Goal: Transaction & Acquisition: Book appointment/travel/reservation

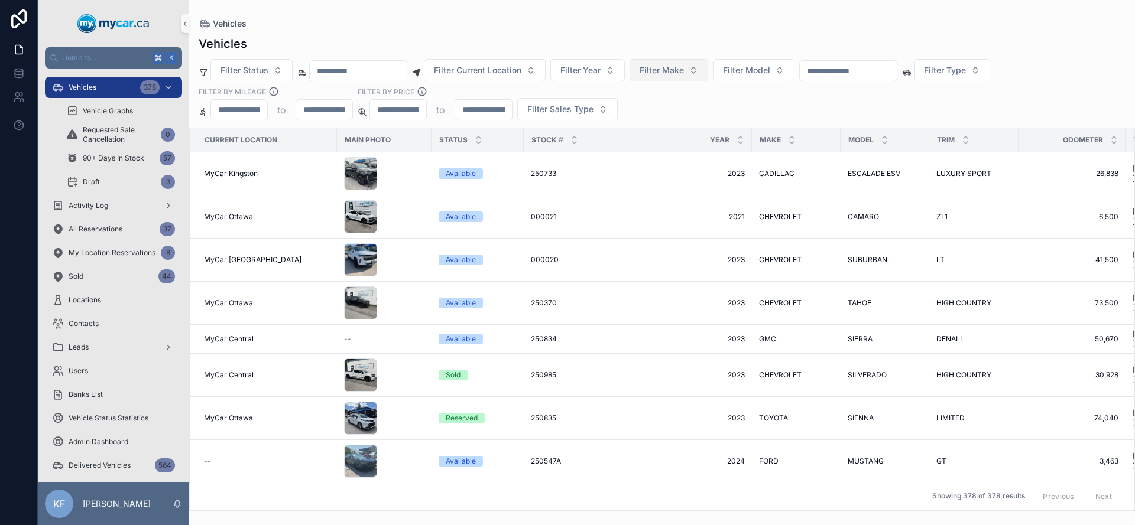
click at [662, 76] on span "Filter Make" at bounding box center [661, 70] width 44 height 12
type input "***"
click at [664, 116] on div "TESLA" at bounding box center [684, 118] width 142 height 19
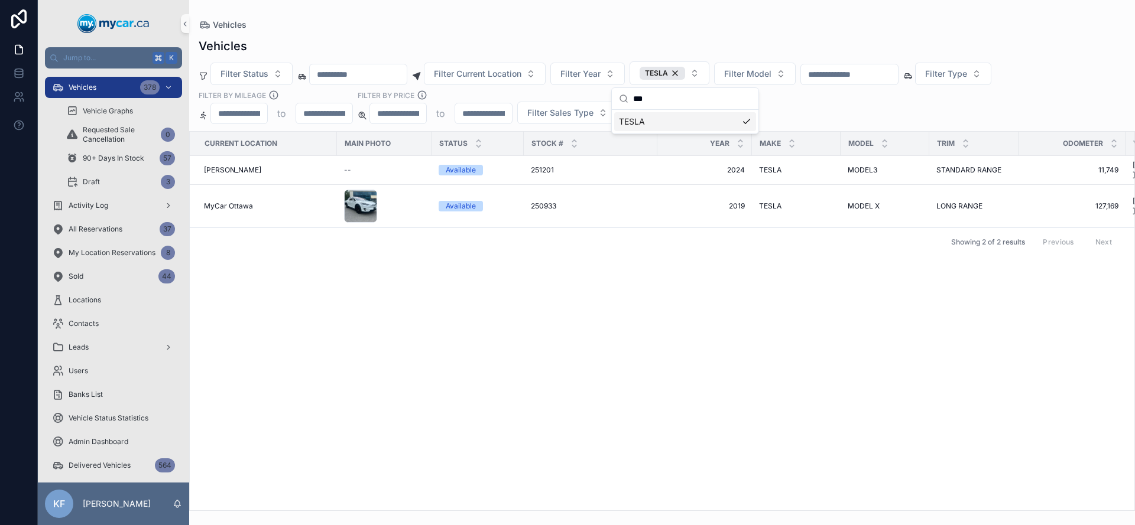
click at [810, 108] on div "Filter Status Filter Current Location Filter Year TESLA Filter Model Filter Typ…" at bounding box center [661, 92] width 945 height 63
click at [552, 201] on span "250933" at bounding box center [543, 205] width 25 height 9
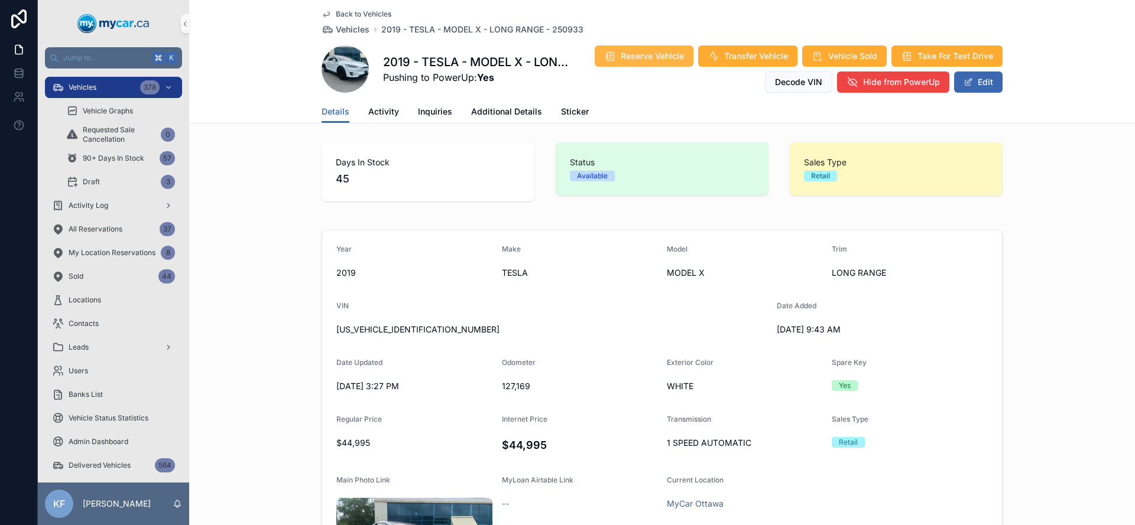
click at [653, 61] on span "Reserve Vehicle" at bounding box center [651, 56] width 63 height 12
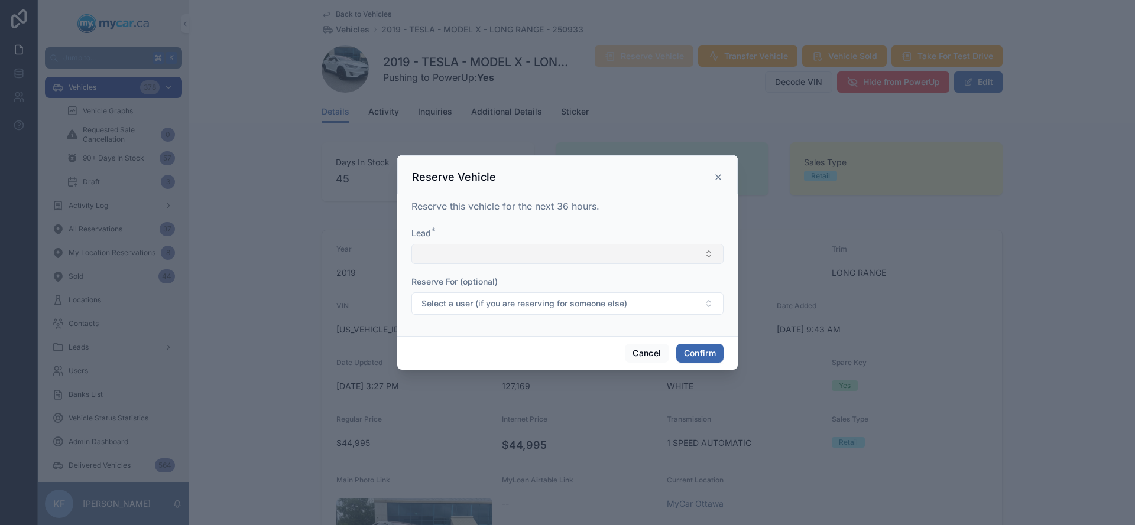
click at [550, 258] on button "Select Button" at bounding box center [567, 254] width 312 height 20
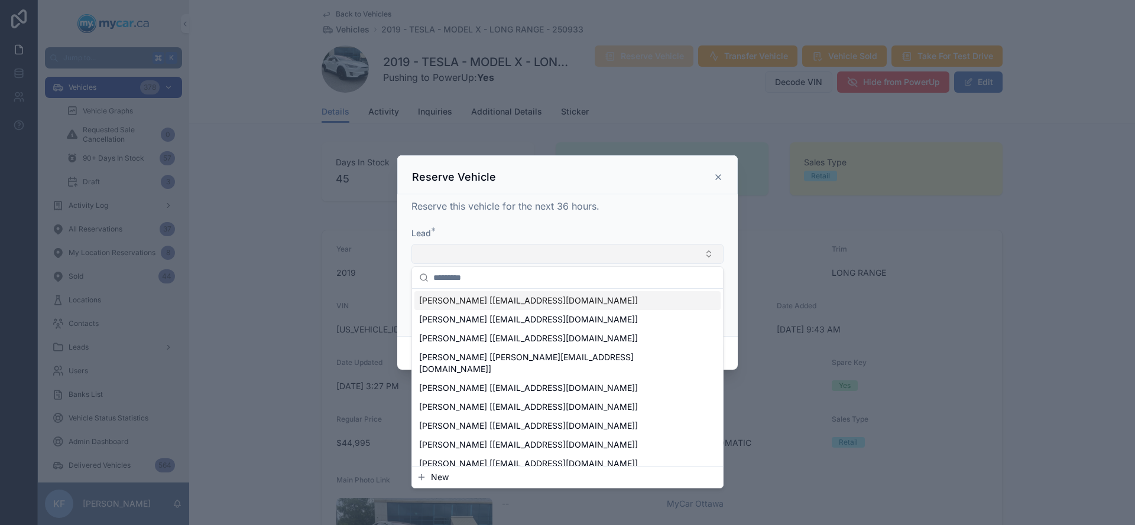
click at [447, 260] on button "Select Button" at bounding box center [567, 254] width 312 height 20
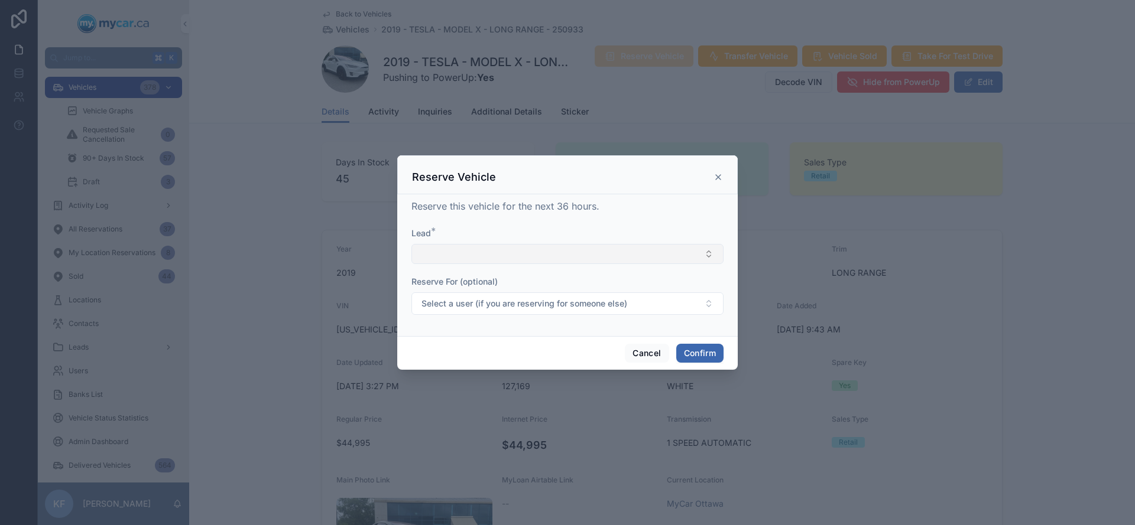
click at [456, 253] on button "Select Button" at bounding box center [567, 254] width 312 height 20
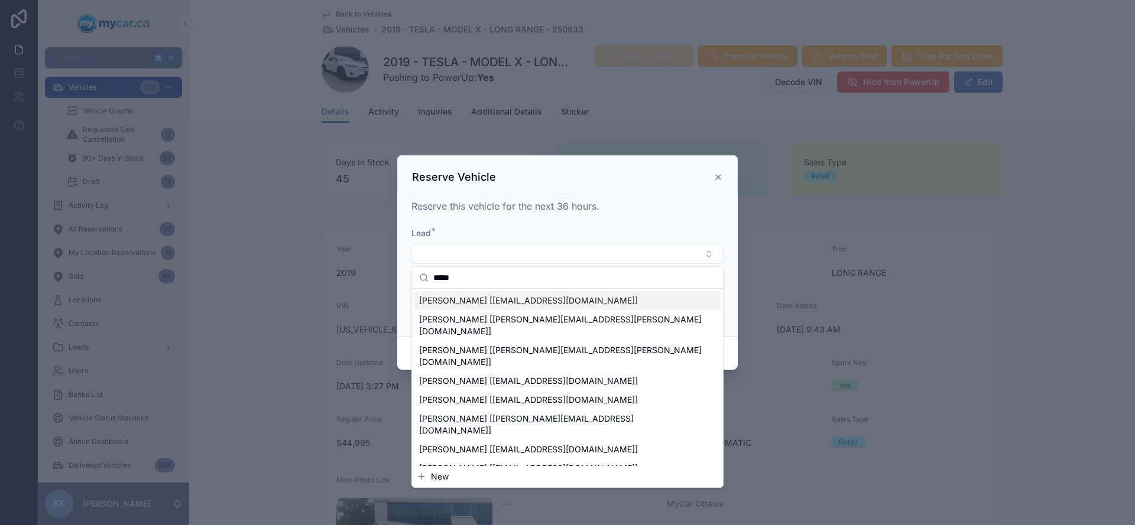
type input "*****"
click at [479, 301] on span "[PERSON_NAME] [[EMAIL_ADDRESS][DOMAIN_NAME]]" at bounding box center [528, 301] width 219 height 12
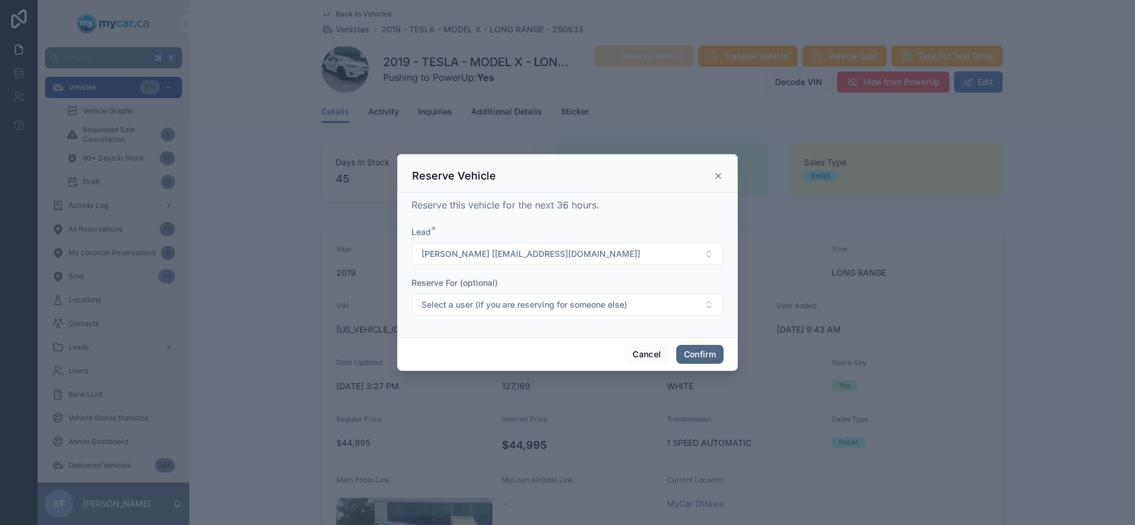
click at [711, 357] on button "Confirm" at bounding box center [699, 354] width 47 height 19
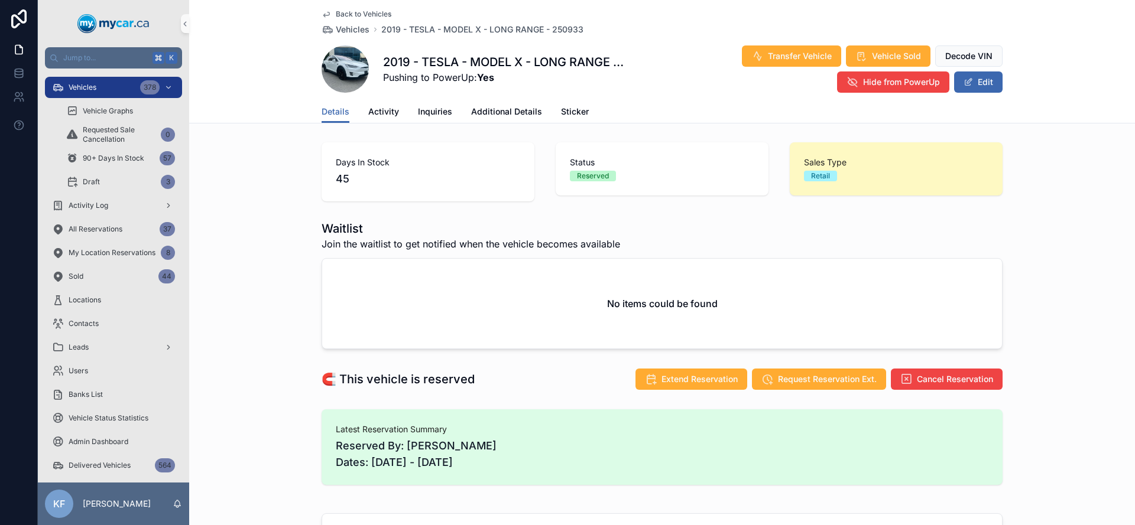
click at [336, 14] on span "Back to Vehicles" at bounding box center [364, 13] width 56 height 9
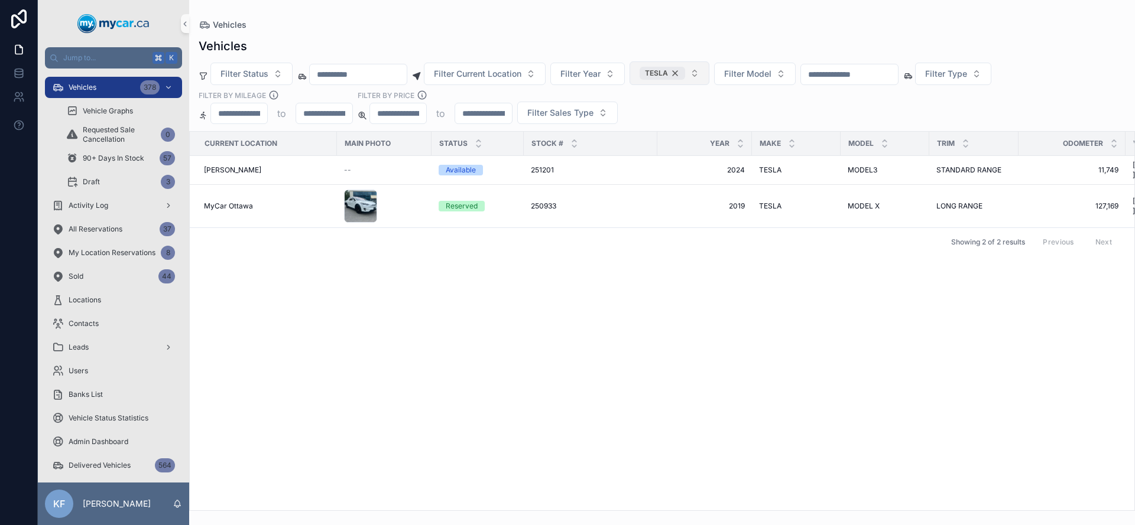
click at [685, 72] on div "TESLA" at bounding box center [661, 73] width 45 height 13
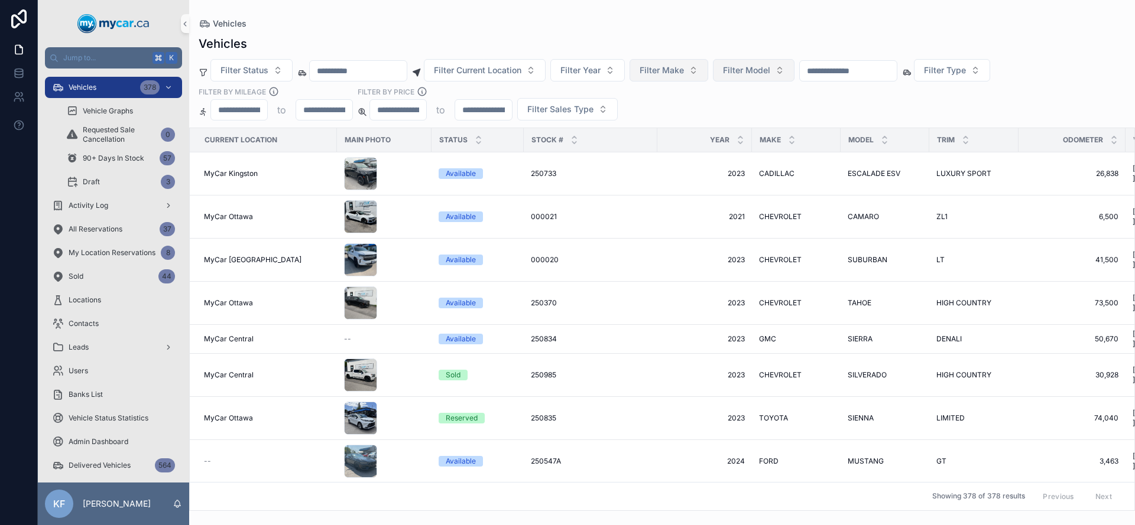
click at [749, 74] on span "Filter Model" at bounding box center [746, 70] width 47 height 12
type input "**"
click at [741, 137] on div "ESCAPE" at bounding box center [768, 137] width 142 height 19
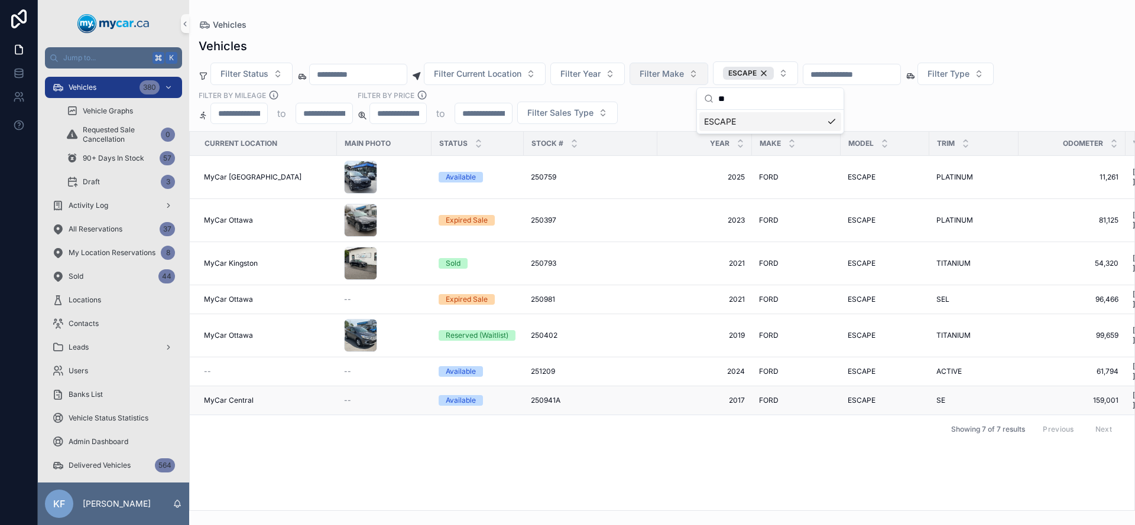
click at [541, 396] on span "250941A" at bounding box center [546, 400] width 30 height 9
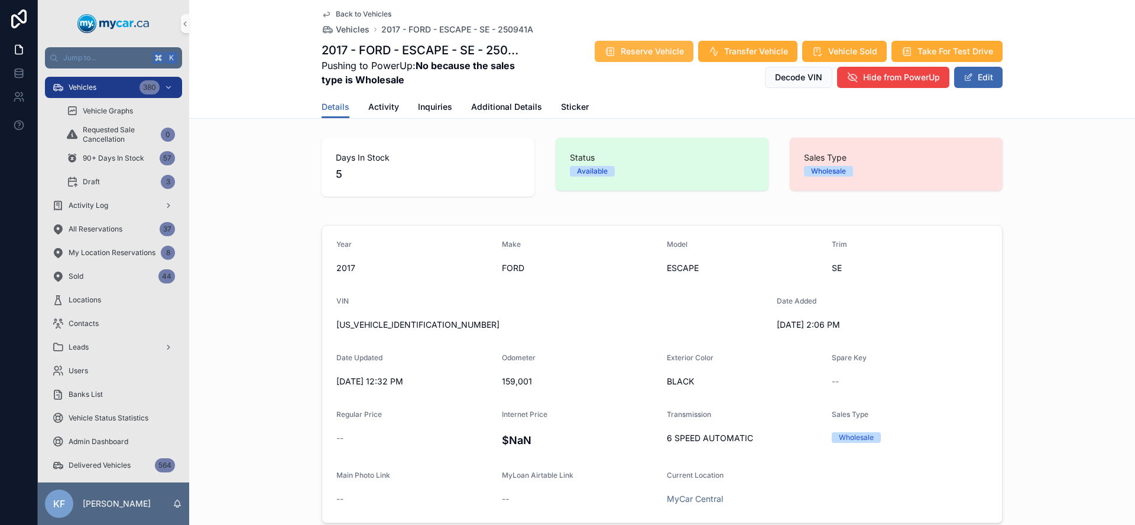
click at [638, 58] on button "Reserve Vehicle" at bounding box center [643, 51] width 99 height 21
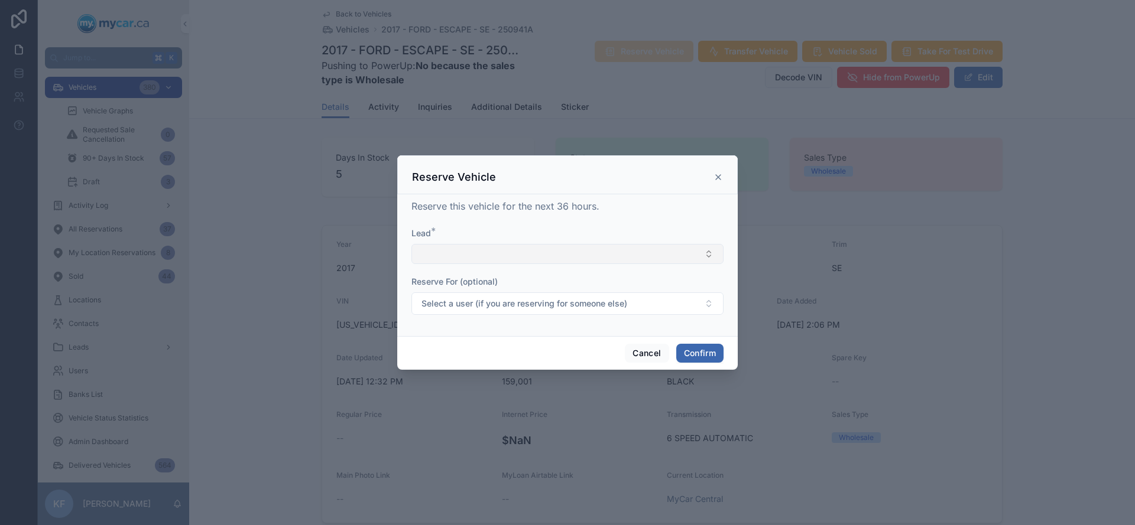
click at [547, 256] on button "Select Button" at bounding box center [567, 254] width 312 height 20
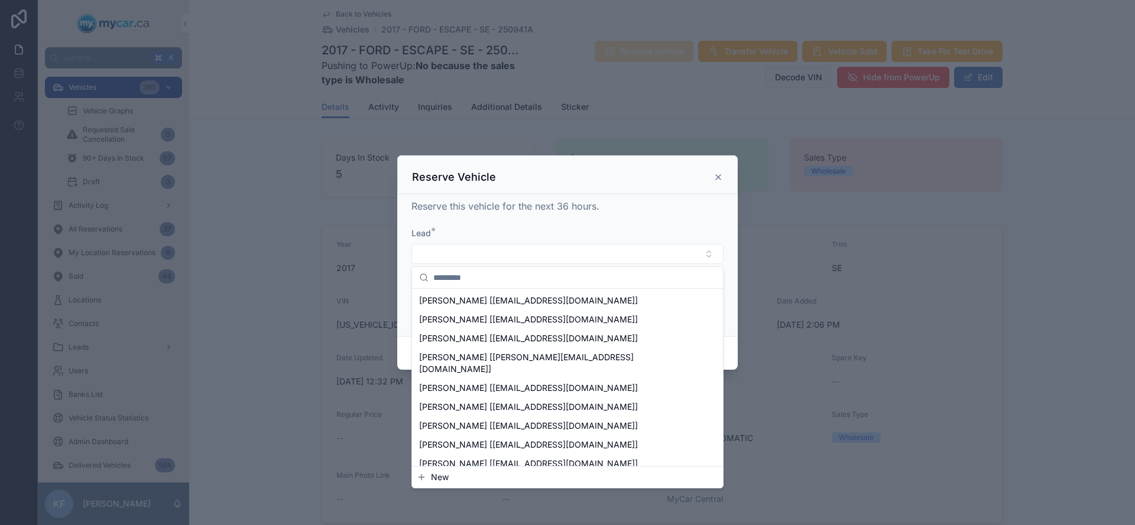
click at [445, 477] on span "New" at bounding box center [440, 478] width 18 height 12
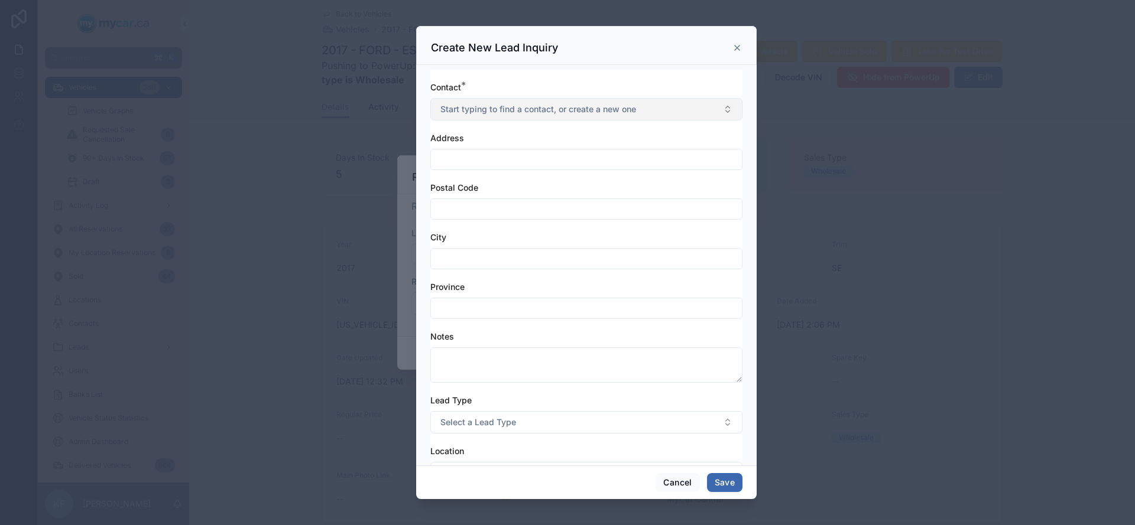
click at [495, 119] on button "Start typing to find a contact, or create a new one" at bounding box center [586, 109] width 312 height 22
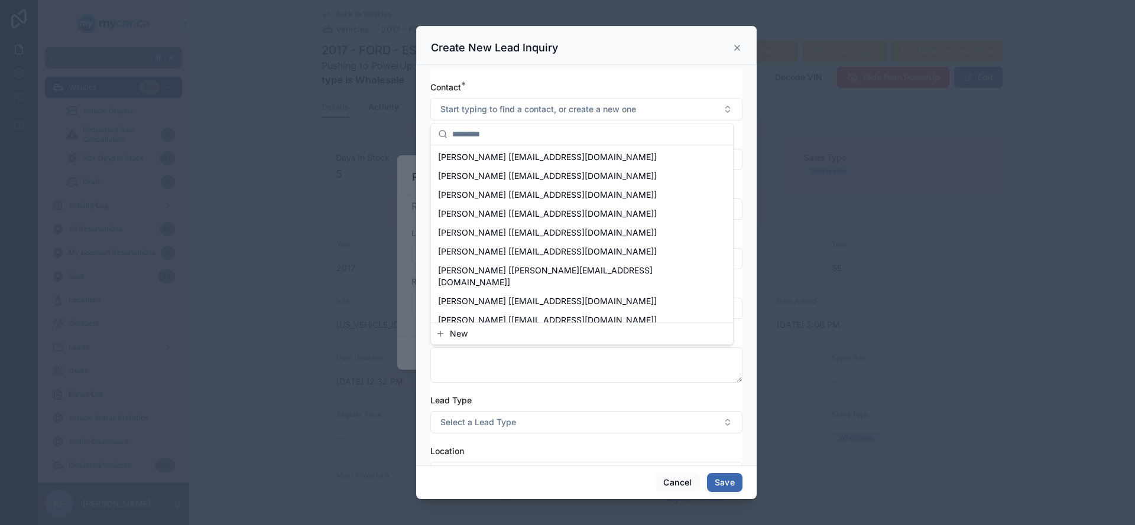
click at [458, 336] on span "New" at bounding box center [459, 334] width 18 height 12
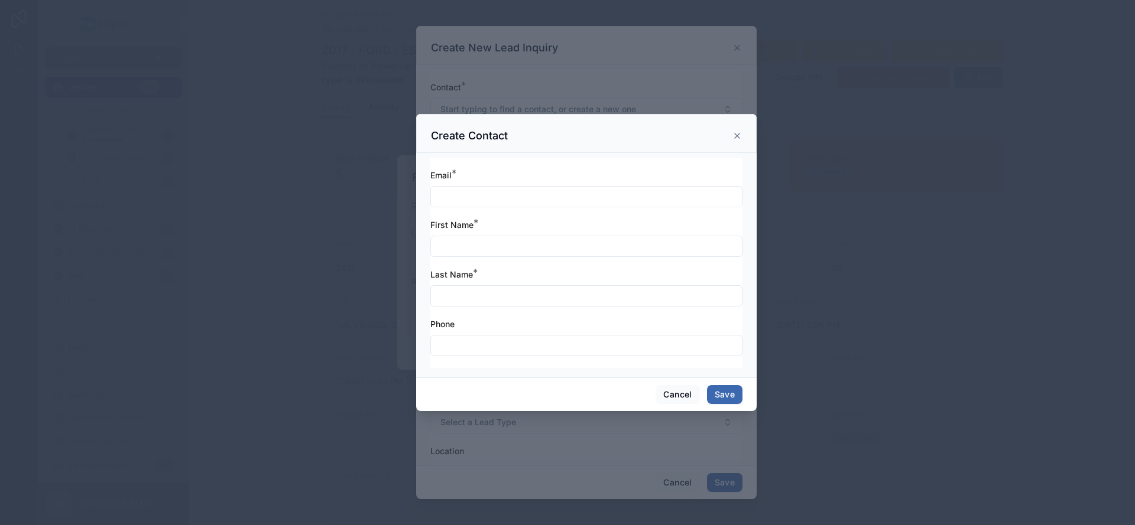
click at [536, 240] on input "text" at bounding box center [586, 246] width 311 height 17
type input "*"
type input "*****"
click at [576, 298] on input "text" at bounding box center [586, 296] width 311 height 17
type input "*********"
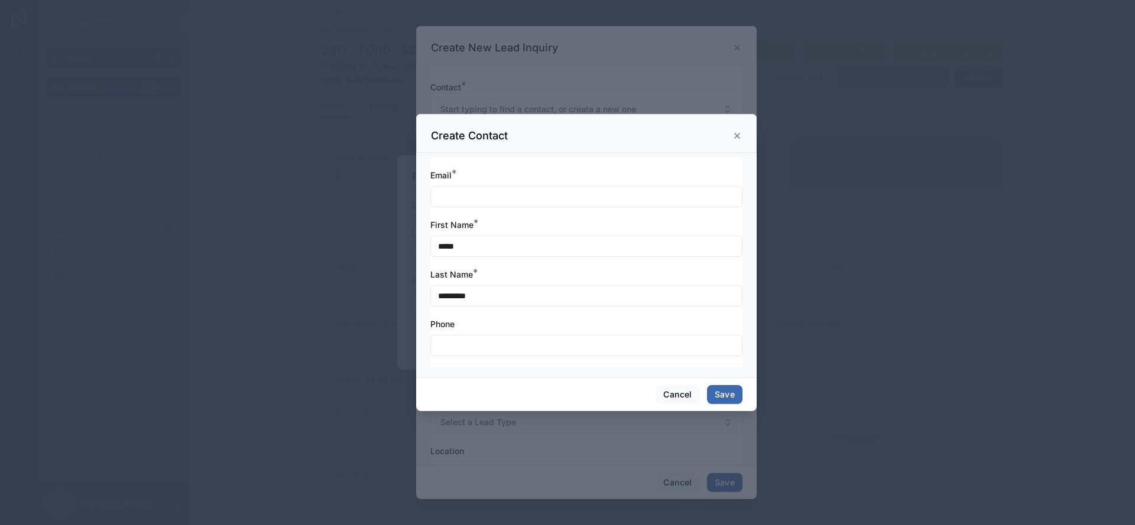
click at [558, 352] on input "text" at bounding box center [586, 345] width 311 height 17
type input "**********"
click at [739, 395] on button "Save" at bounding box center [724, 394] width 35 height 19
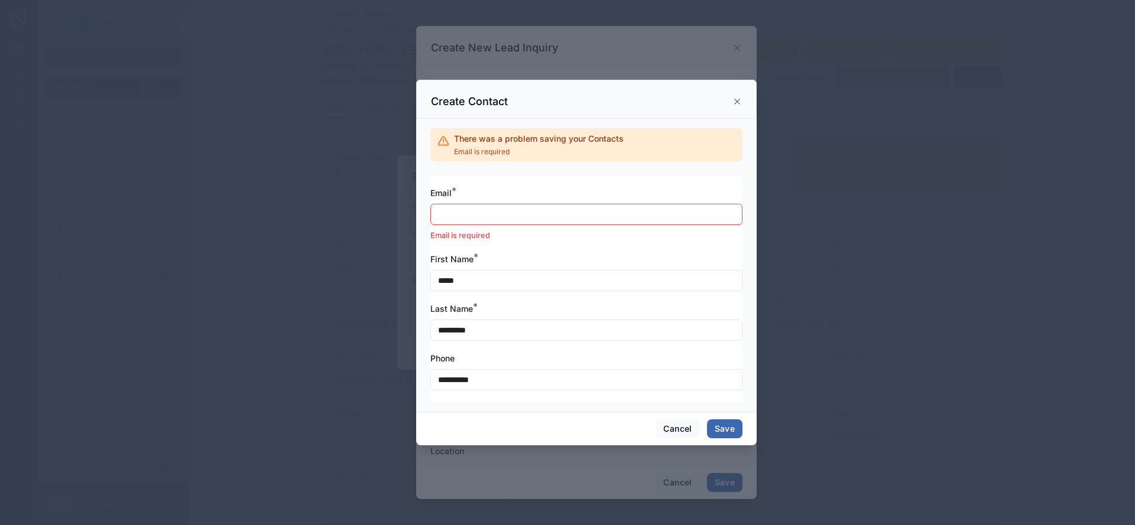
click at [636, 224] on div at bounding box center [586, 214] width 312 height 21
click at [635, 219] on input "text" at bounding box center [586, 214] width 311 height 17
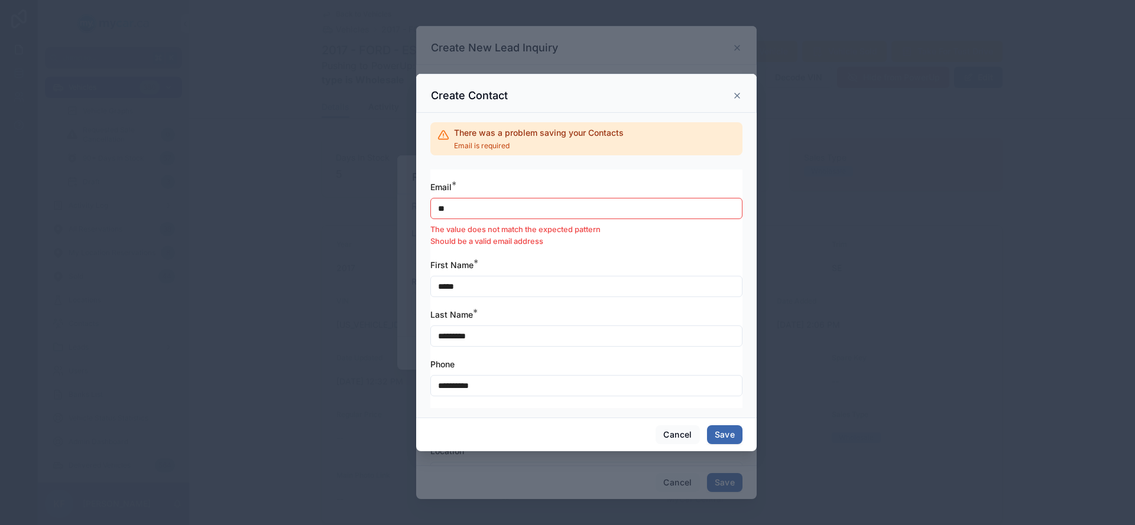
type input "**********"
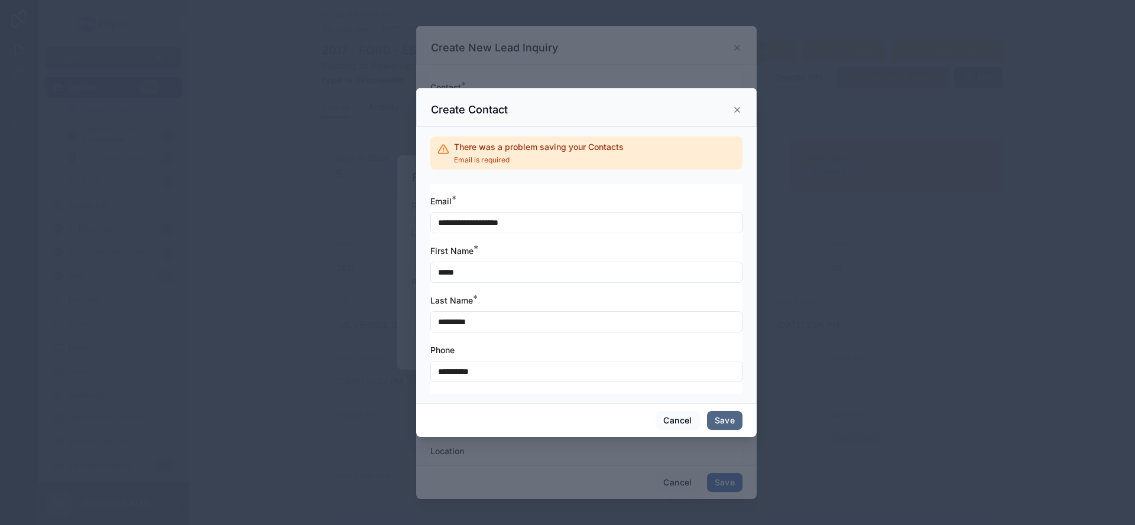
click at [721, 420] on button "Save" at bounding box center [724, 420] width 35 height 19
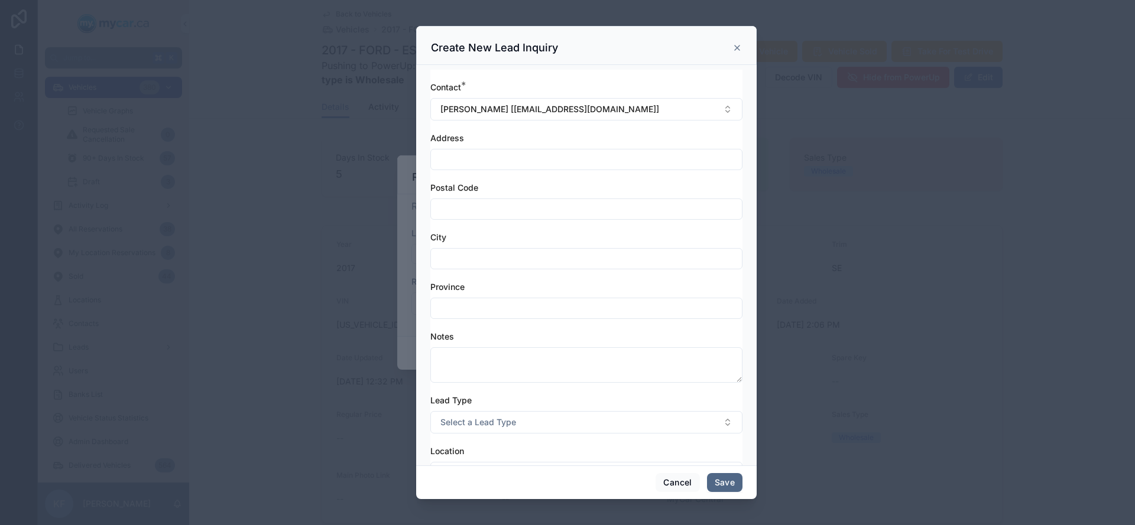
click at [719, 485] on button "Save" at bounding box center [724, 482] width 35 height 19
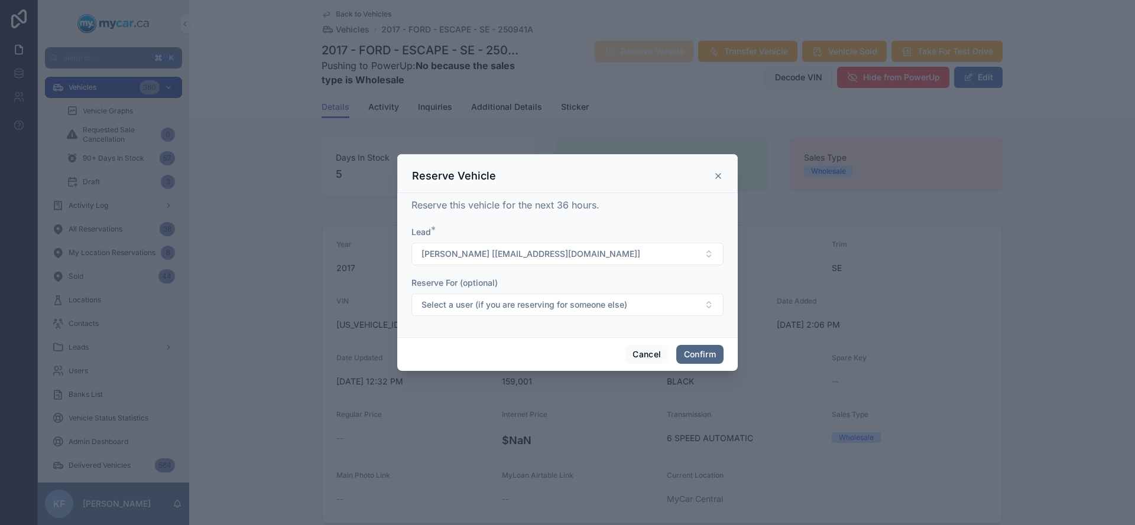
click at [713, 361] on button "Confirm" at bounding box center [699, 354] width 47 height 19
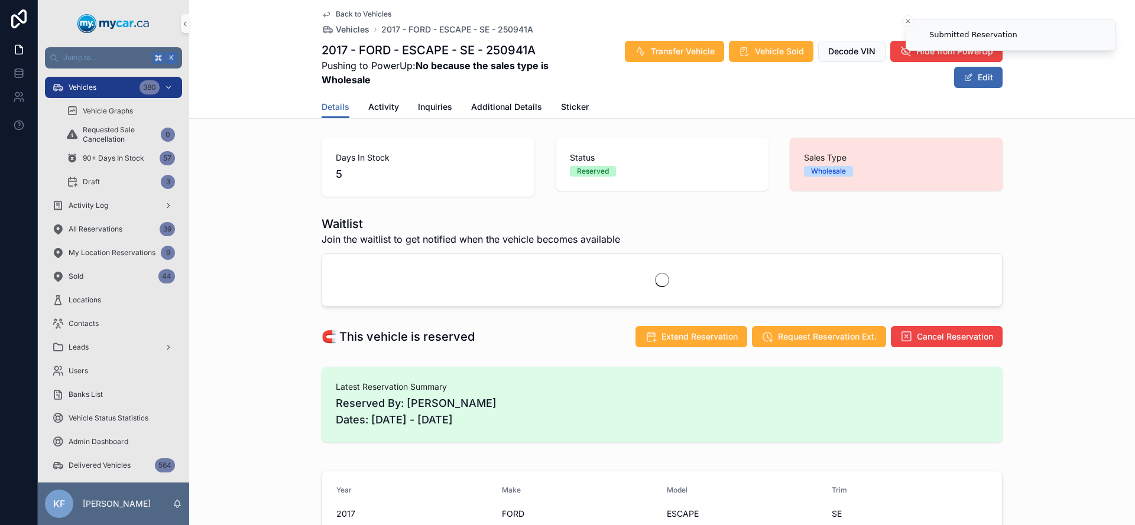
click at [375, 16] on span "Back to Vehicles" at bounding box center [364, 13] width 56 height 9
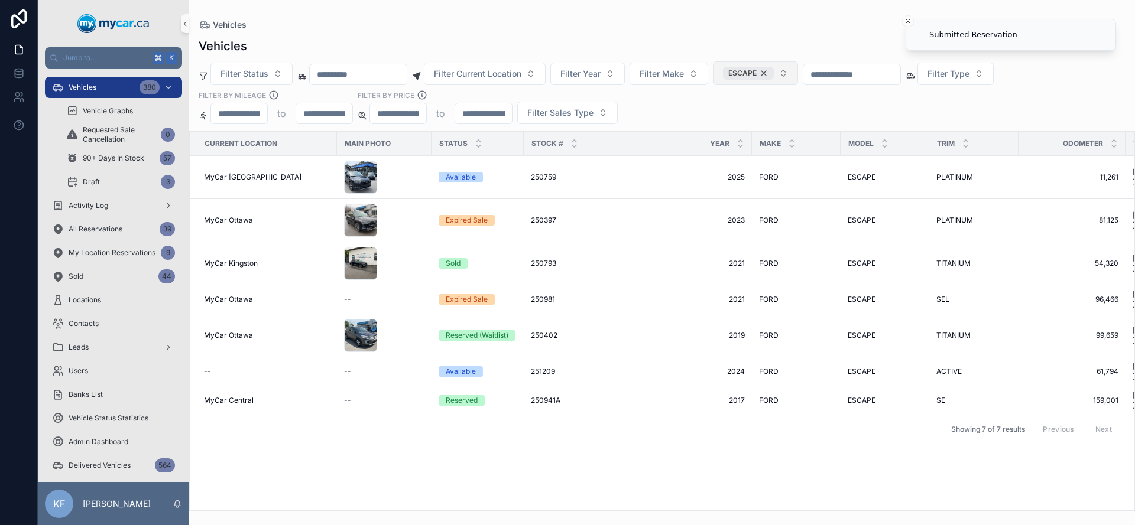
click at [773, 70] on div "ESCAPE" at bounding box center [748, 73] width 51 height 13
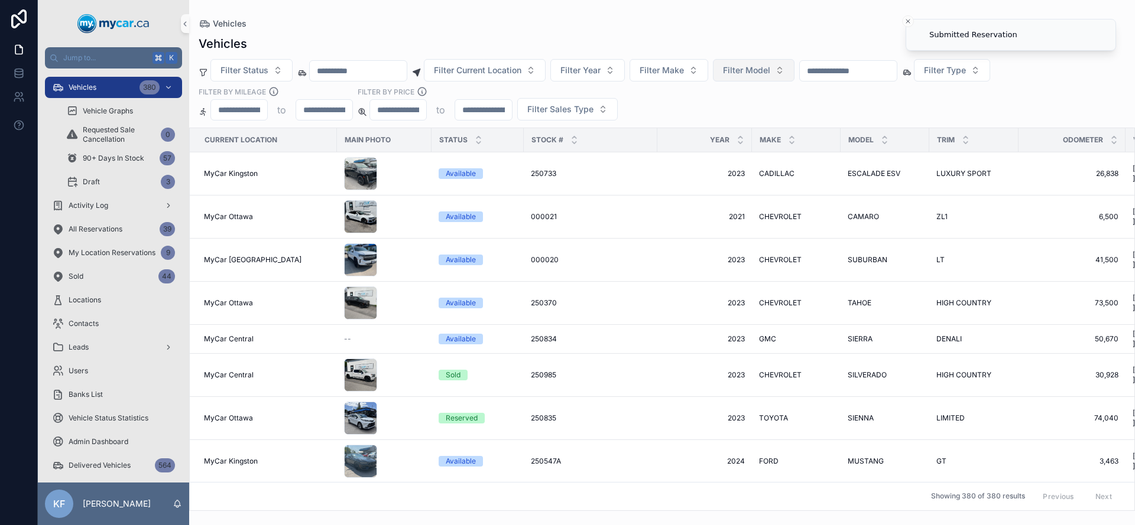
click at [770, 70] on span "Filter Model" at bounding box center [746, 70] width 47 height 12
type input "*"
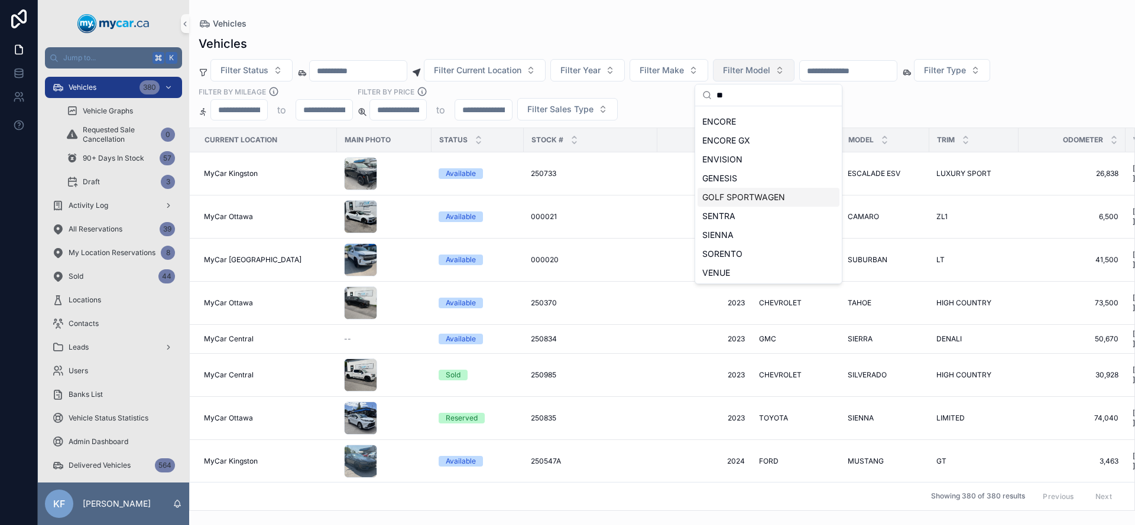
scroll to position [54, 0]
type input "**"
click at [746, 119] on div "ENCORE" at bounding box center [768, 120] width 142 height 19
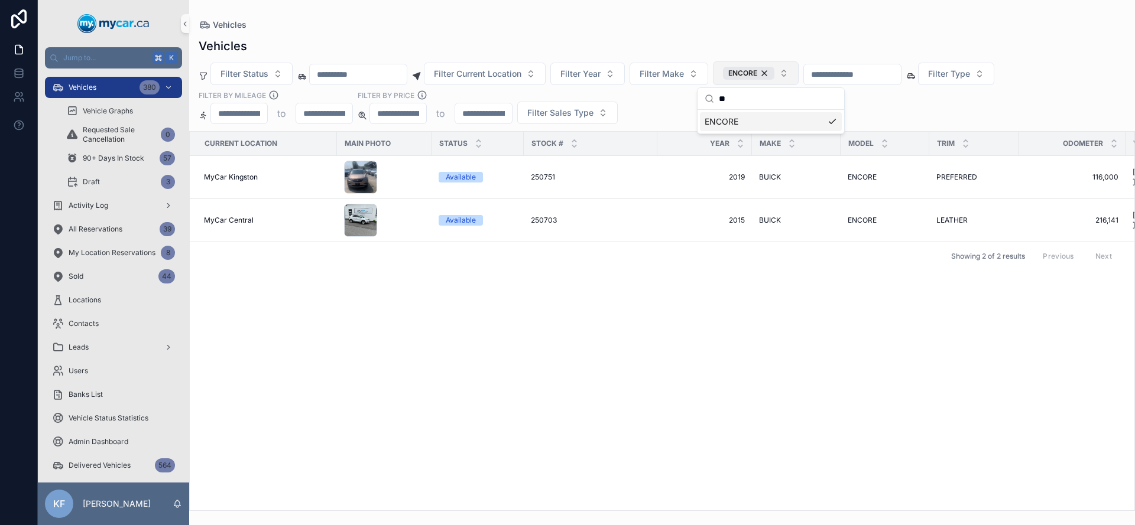
click at [651, 396] on div "Current Location Main Photo Status Stock # Year Make Model Trim Odometer VIN Re…" at bounding box center [662, 321] width 944 height 379
